Goal: Information Seeking & Learning: Learn about a topic

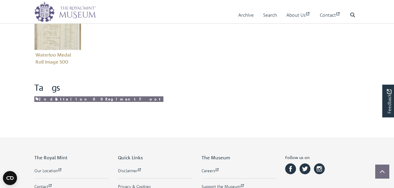
scroll to position [270, 0]
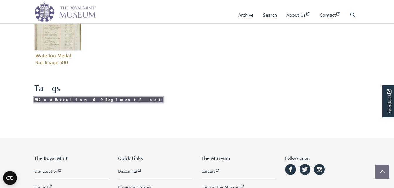
click at [44, 99] on link "2nd Battalion 69 Regiment Foot" at bounding box center [98, 100] width 129 height 6
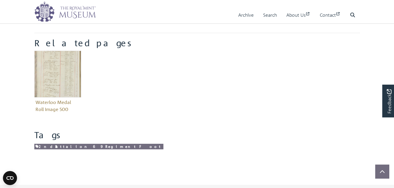
scroll to position [211, 0]
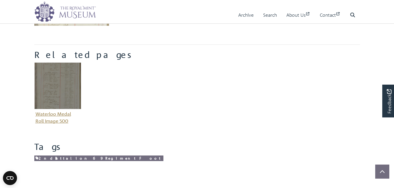
click at [59, 86] on img "Item related to this entity" at bounding box center [57, 85] width 47 height 47
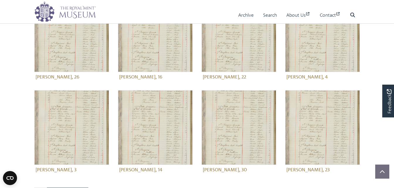
scroll to position [191, 0]
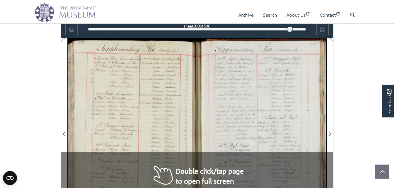
scroll to position [334, 0]
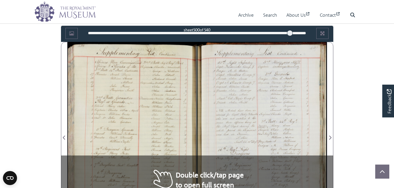
click at [172, 171] on div at bounding box center [132, 134] width 130 height 185
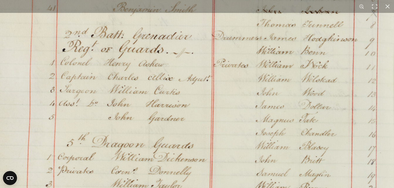
click at [169, 83] on img at bounding box center [189, 159] width 445 height 633
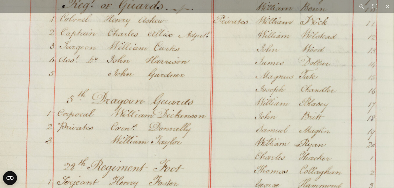
click at [167, 75] on img at bounding box center [188, 115] width 445 height 633
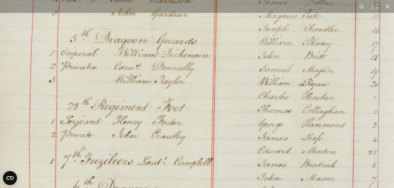
click at [171, 69] on img at bounding box center [192, 54] width 445 height 633
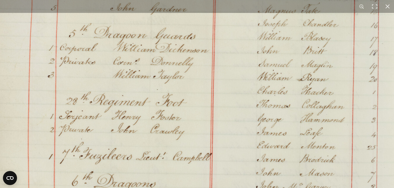
click at [171, 142] on img at bounding box center [191, 49] width 445 height 633
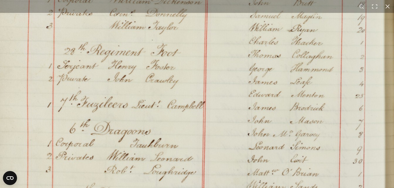
click at [162, 62] on img at bounding box center [185, 2] width 430 height 613
